Goal: Task Accomplishment & Management: Manage account settings

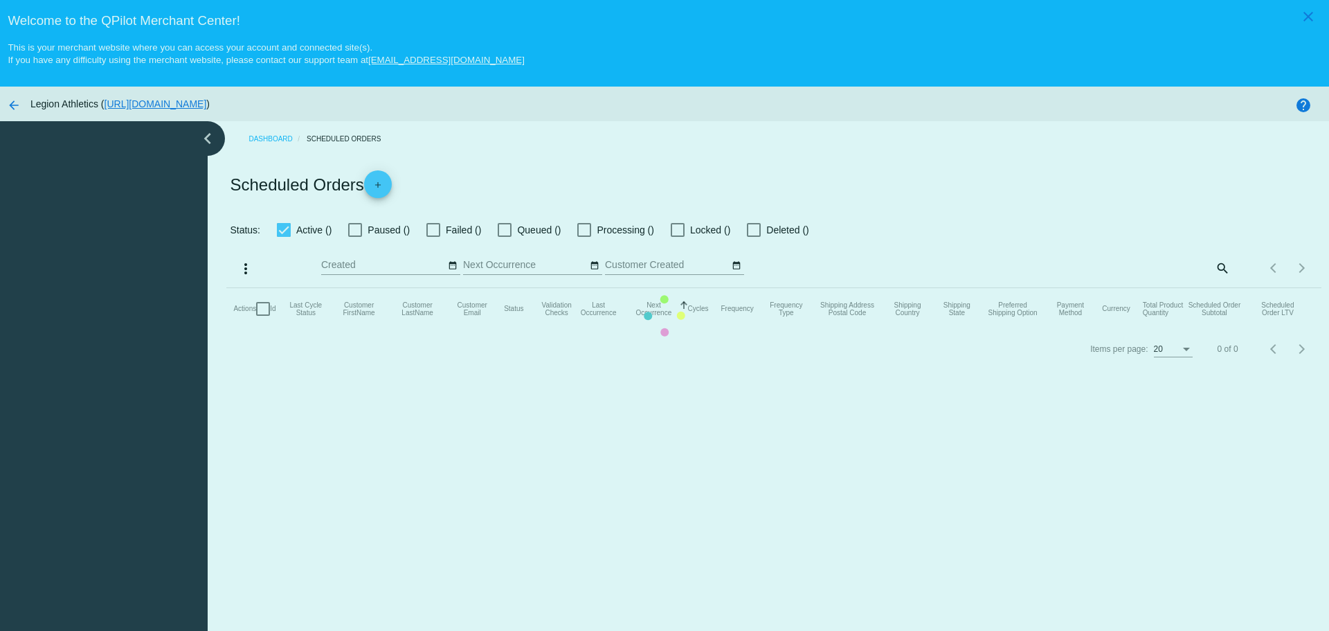
checkbox input "true"
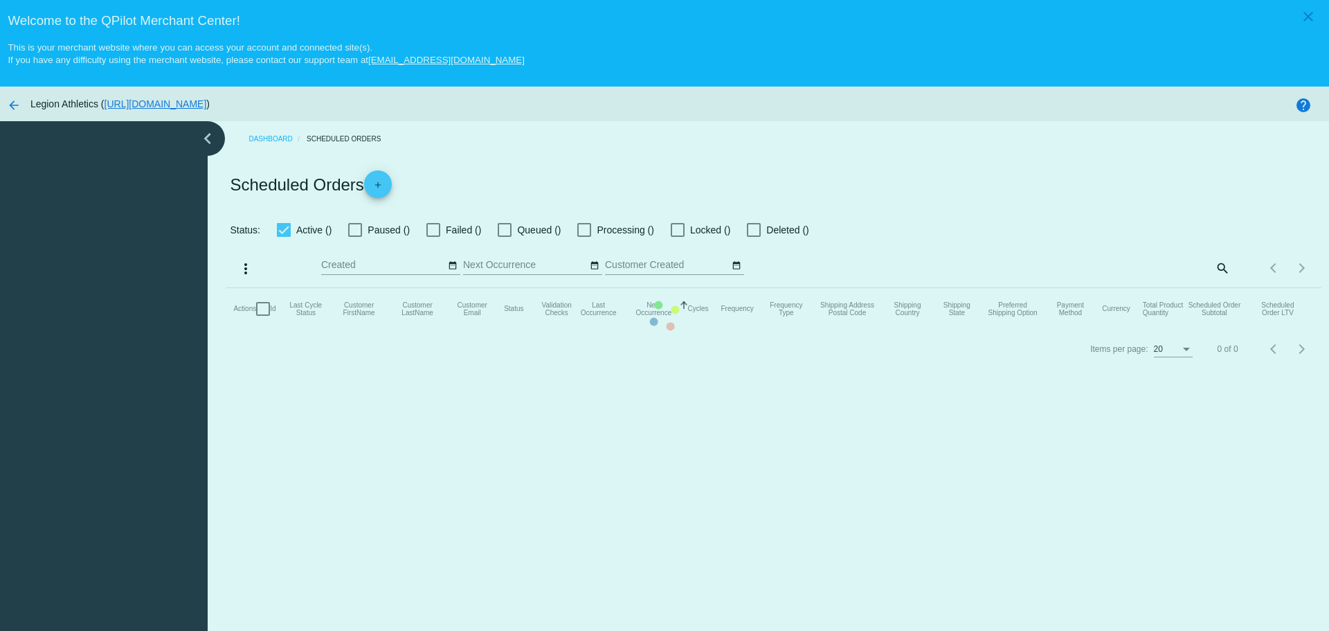
checkbox input "true"
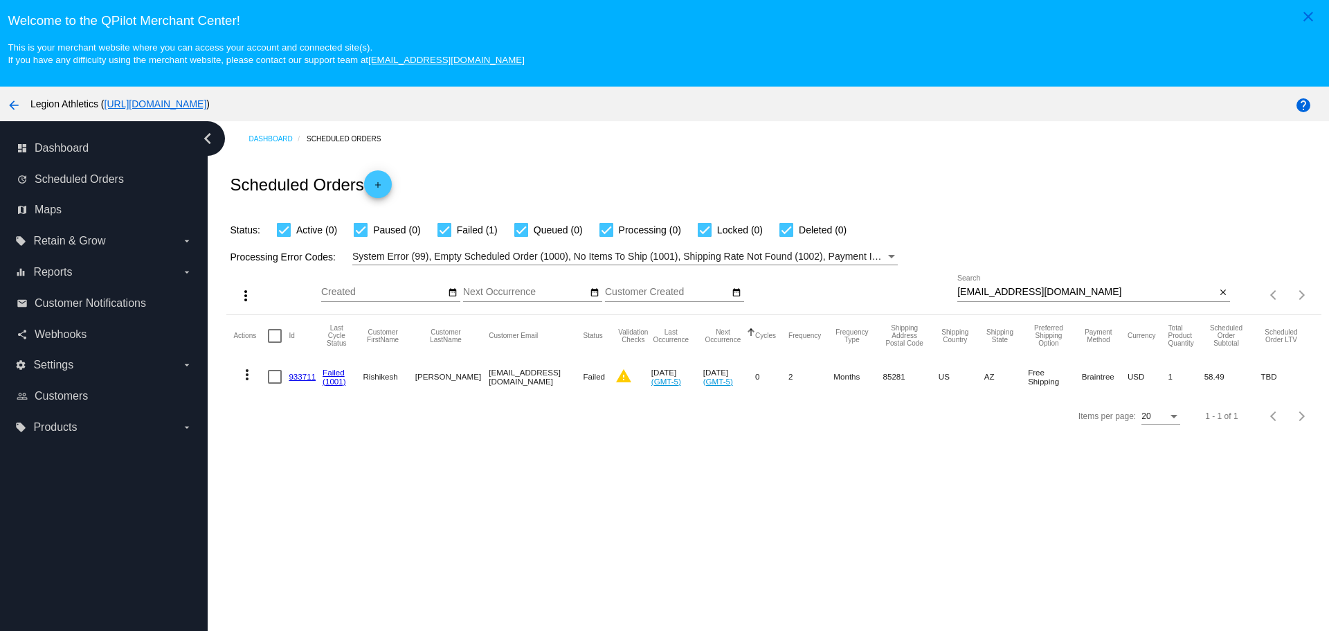
click at [1073, 287] on input "[EMAIL_ADDRESS][DOMAIN_NAME]" at bounding box center [1087, 292] width 258 height 11
paste input "occo070157"
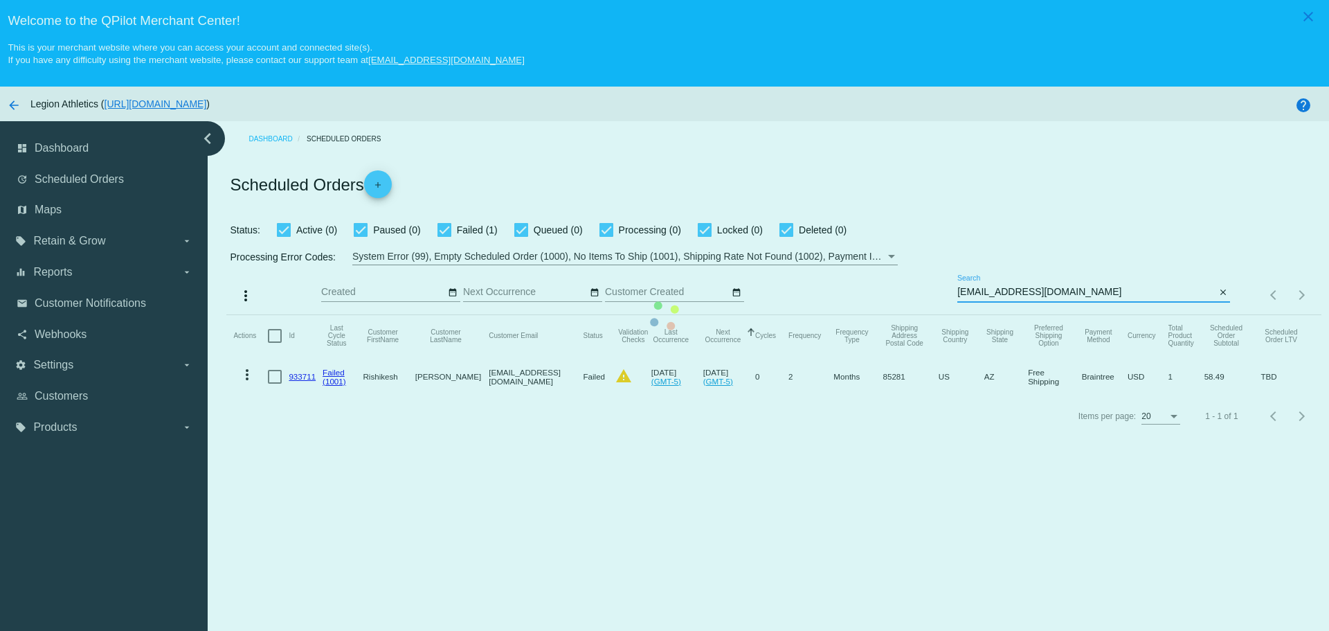
type input "[EMAIL_ADDRESS][DOMAIN_NAME]"
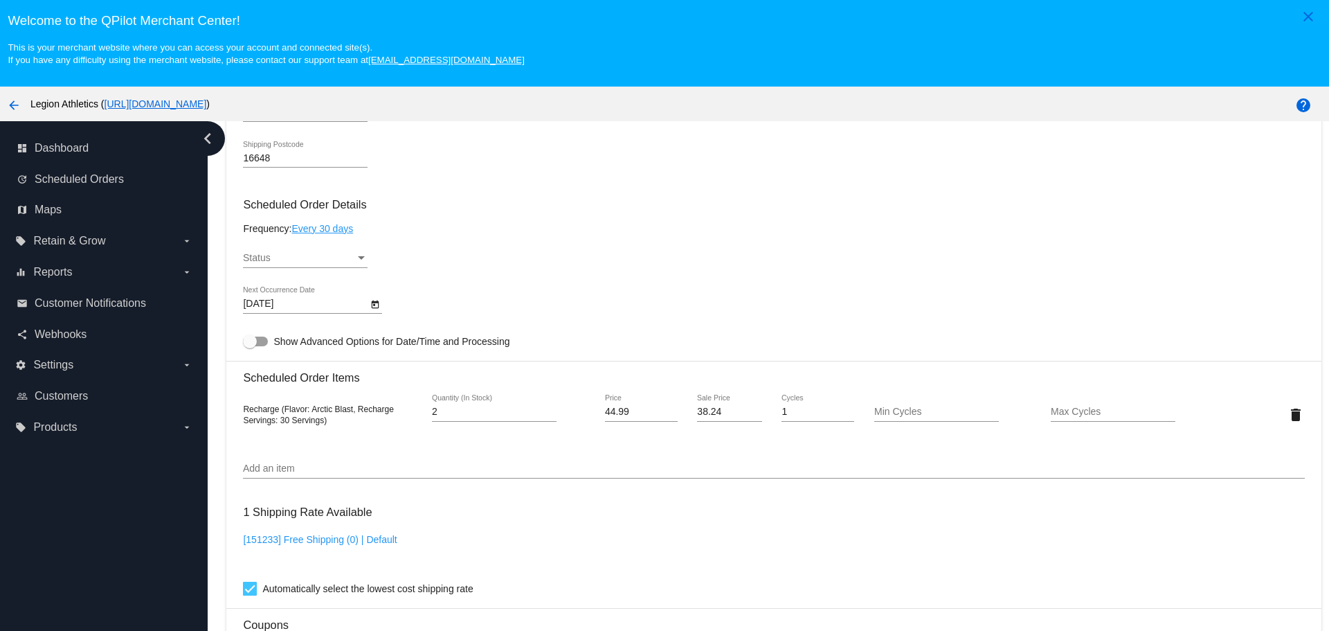
scroll to position [762, 0]
